Goal: Information Seeking & Learning: Learn about a topic

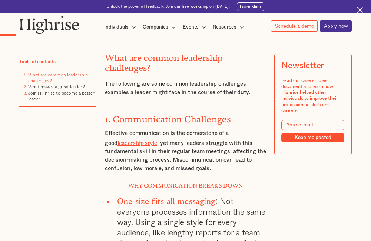
scroll to position [593, 0]
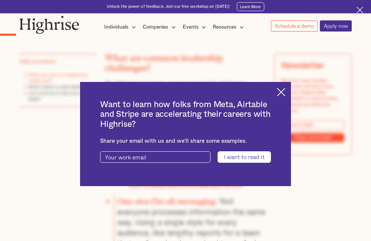
click at [284, 94] on img at bounding box center [281, 92] width 9 height 9
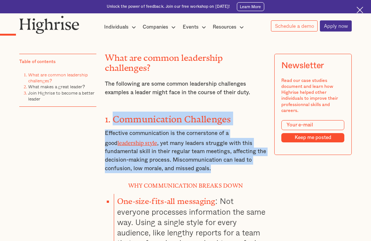
drag, startPoint x: 112, startPoint y: 122, endPoint x: 212, endPoint y: 174, distance: 113.1
drag, startPoint x: 212, startPoint y: 174, endPoint x: 208, endPoint y: 172, distance: 3.8
copy div "Communication Challenges Effective communication is the cornerstone of a good l…"
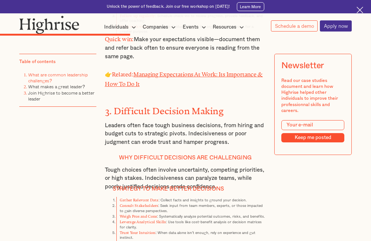
scroll to position [2076, 0]
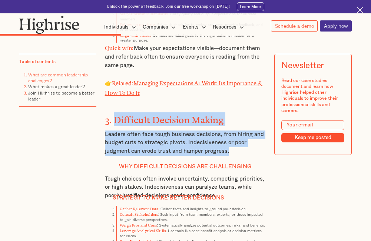
drag, startPoint x: 115, startPoint y: 86, endPoint x: 235, endPoint y: 122, distance: 125.3
copy div "Difficult Decision Making Leaders often face tough business decisions, from hir…"
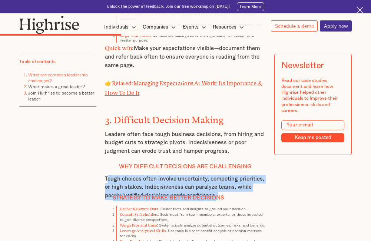
drag, startPoint x: 105, startPoint y: 149, endPoint x: 217, endPoint y: 169, distance: 114.0
copy div "ough choices often involve uncertainty, competing priorities, or high stakes. I…"
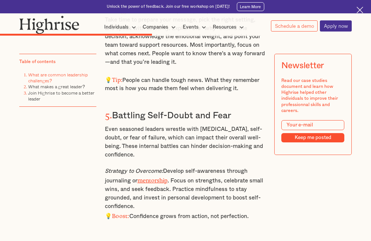
scroll to position [2558, 0]
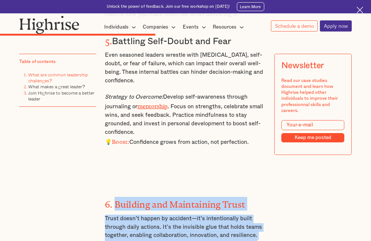
drag, startPoint x: 113, startPoint y: 160, endPoint x: 196, endPoint y: 219, distance: 102.0
copy div "Building and Maintaining Trust Trust doesn’t happen by accident—it’s intentiona…"
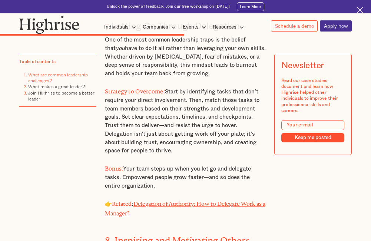
scroll to position [2966, 0]
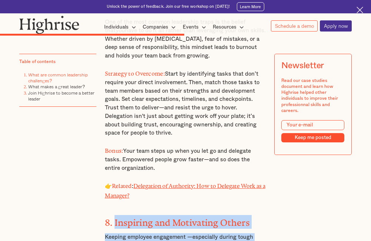
drag, startPoint x: 113, startPoint y: 173, endPoint x: 191, endPoint y: 212, distance: 87.0
copy div "Inspiring and Motivating Others Keeping employee engagement —especially during …"
